Goal: Navigation & Orientation: Understand site structure

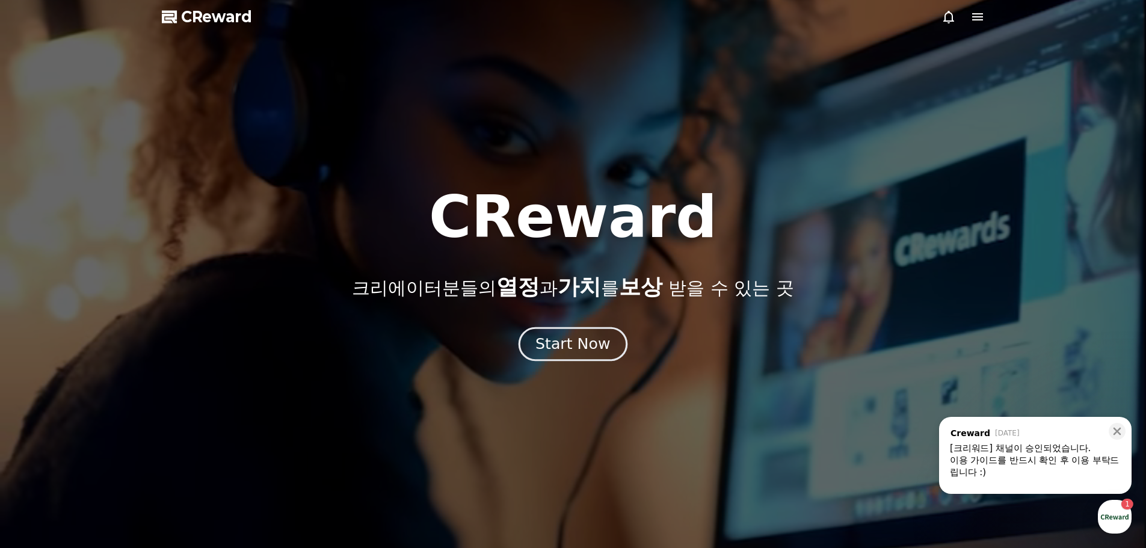
click at [529, 346] on button "Start Now" at bounding box center [573, 344] width 109 height 34
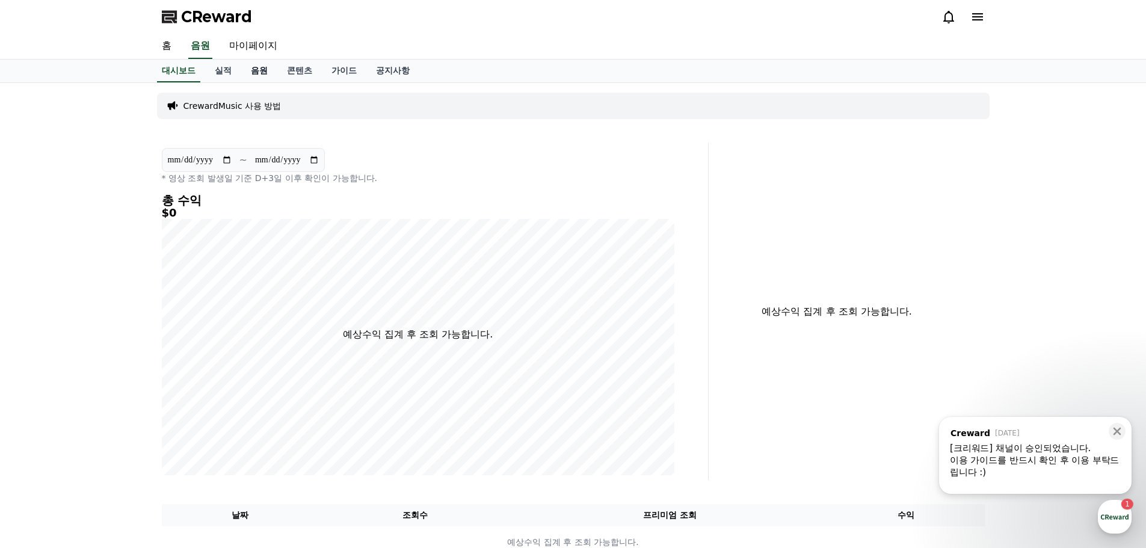
drag, startPoint x: 256, startPoint y: 75, endPoint x: 231, endPoint y: 76, distance: 25.3
click at [256, 75] on link "음원" at bounding box center [259, 71] width 36 height 23
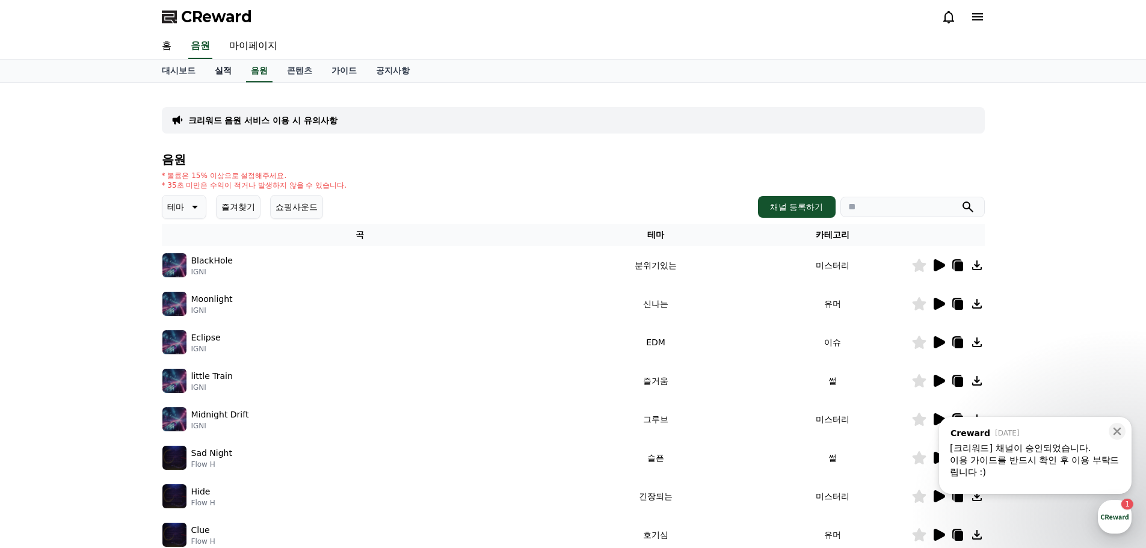
click at [229, 75] on link "실적" at bounding box center [223, 71] width 36 height 23
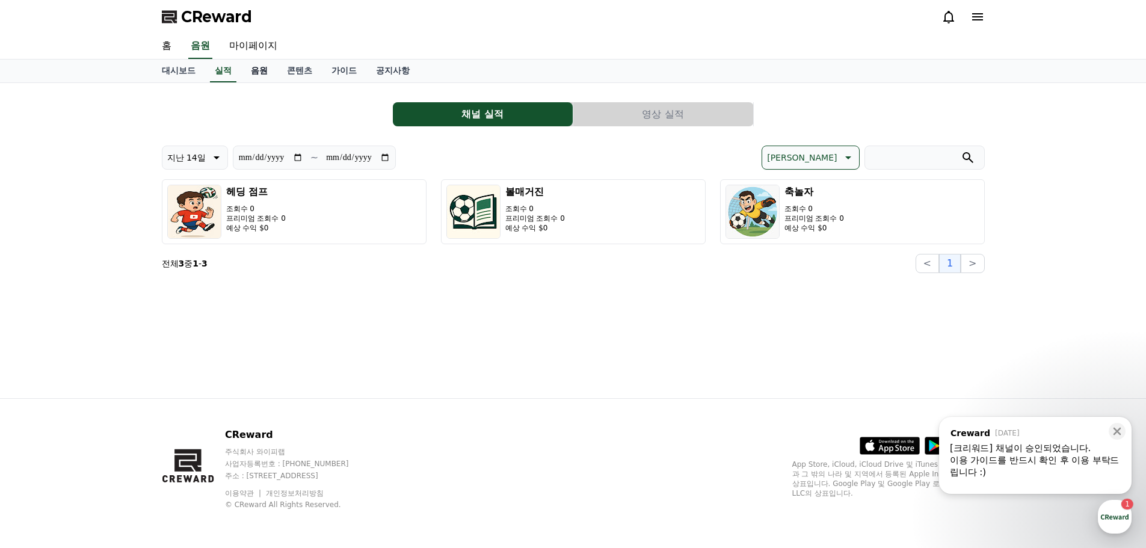
click at [271, 75] on link "음원" at bounding box center [259, 71] width 36 height 23
click at [304, 75] on link "콘텐츠" at bounding box center [299, 71] width 45 height 23
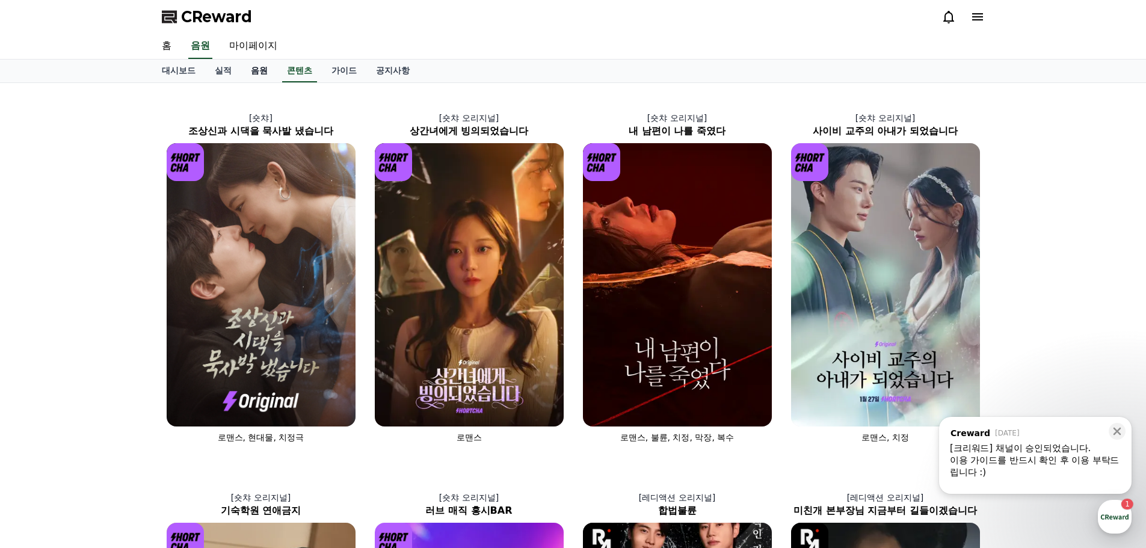
click at [254, 70] on link "음원" at bounding box center [259, 71] width 36 height 23
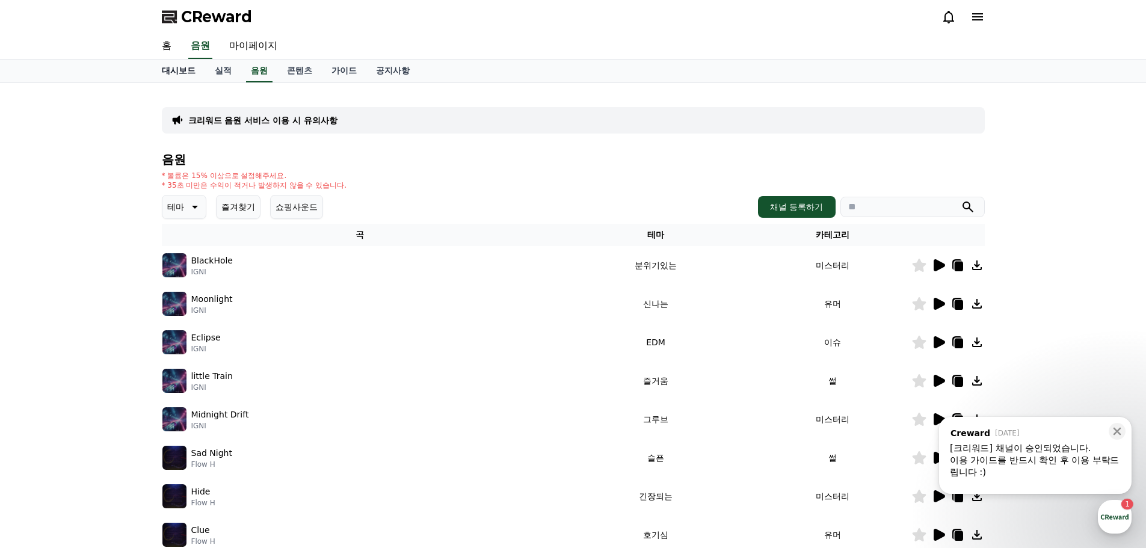
click at [200, 77] on link "대시보드" at bounding box center [178, 71] width 53 height 23
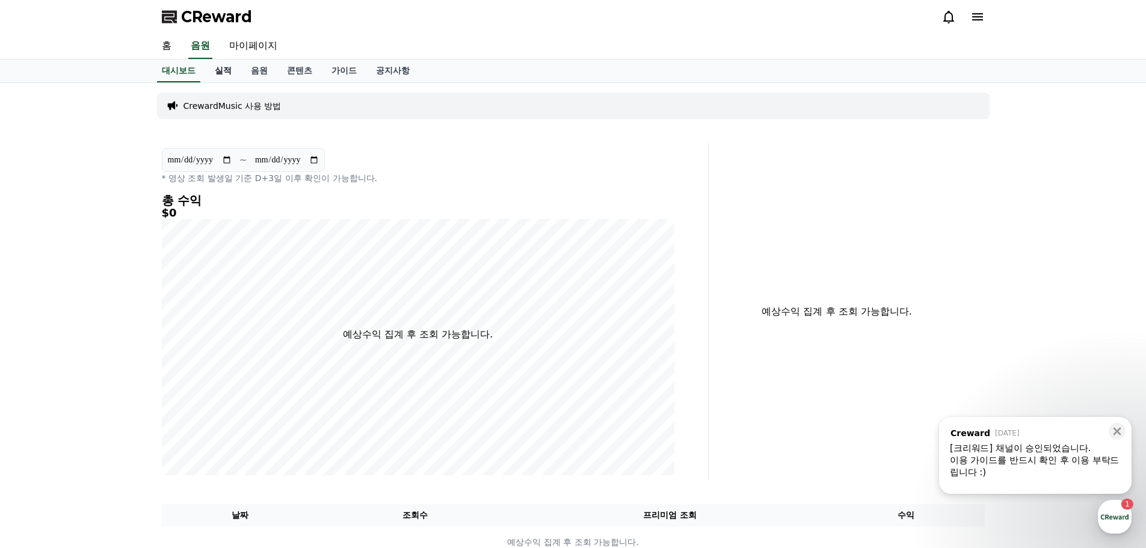
click at [231, 75] on link "실적" at bounding box center [223, 71] width 36 height 23
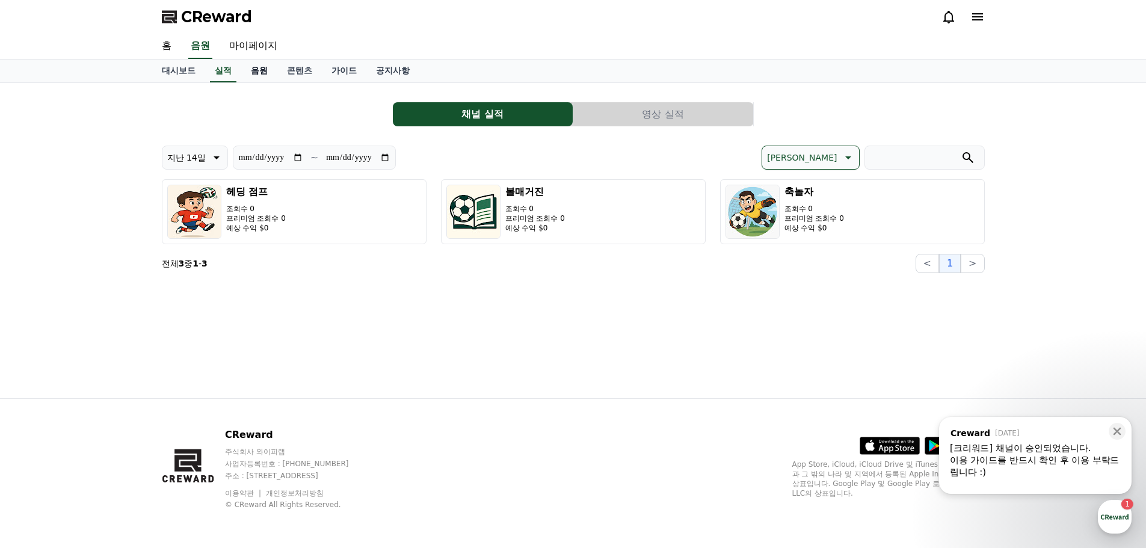
click at [257, 71] on link "음원" at bounding box center [259, 71] width 36 height 23
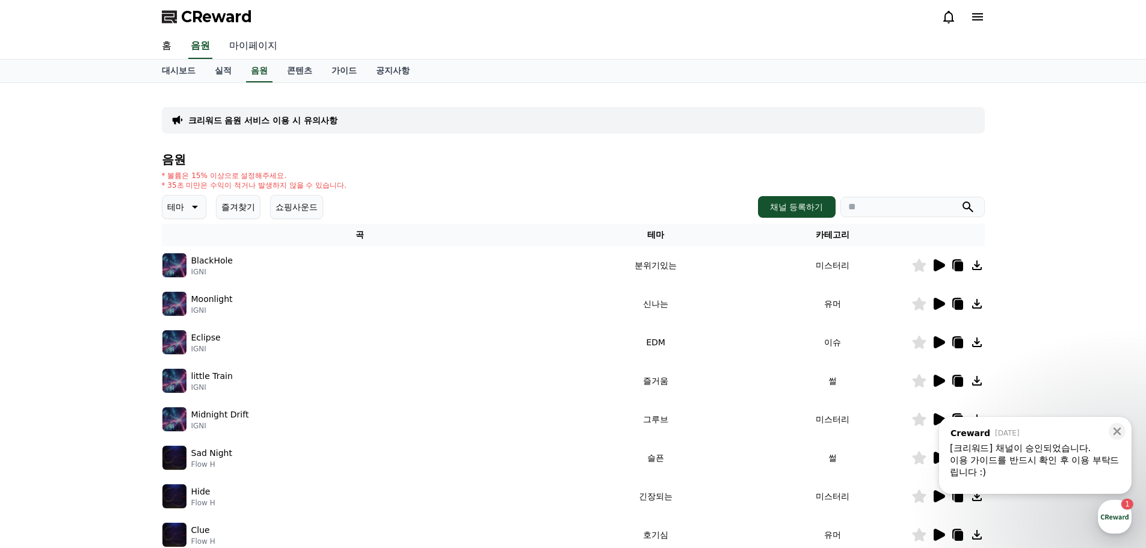
click at [265, 49] on link "마이페이지" at bounding box center [253, 46] width 67 height 25
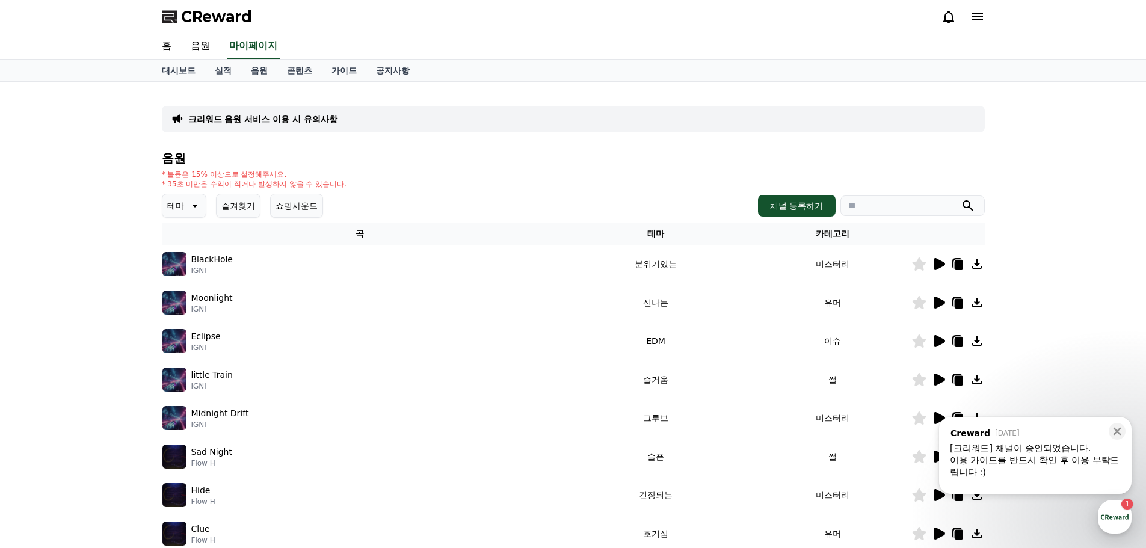
select select "**********"
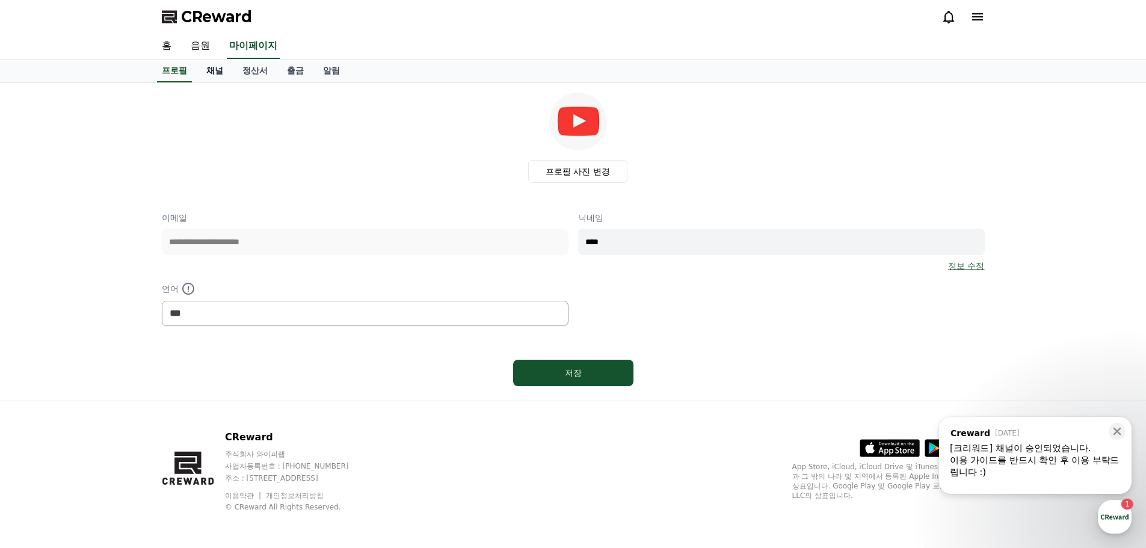
click at [222, 70] on link "채널" at bounding box center [215, 71] width 36 height 23
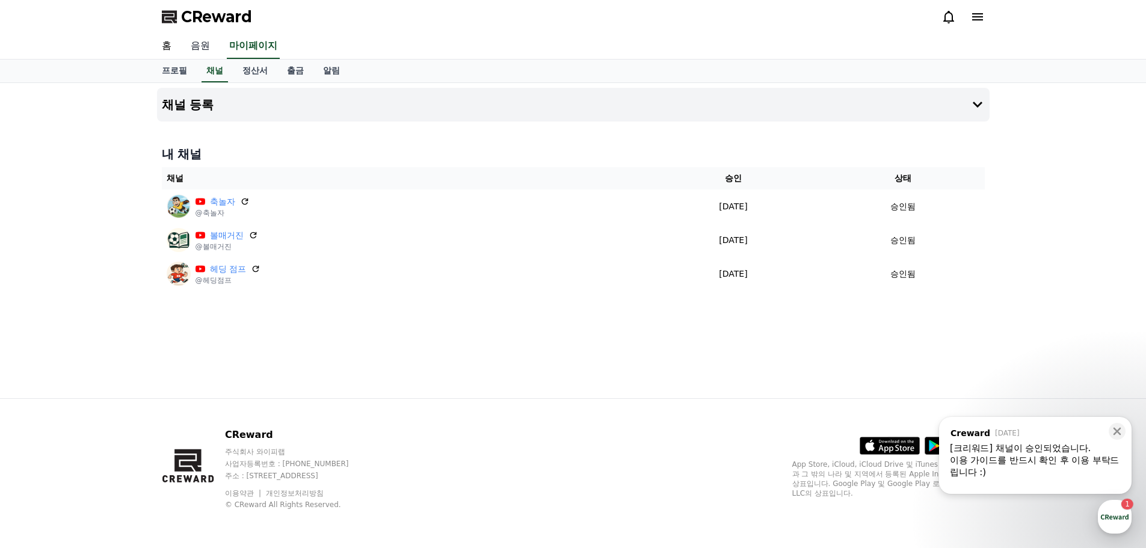
click at [217, 53] on link "음원" at bounding box center [200, 46] width 39 height 25
